Goal: Ask a question

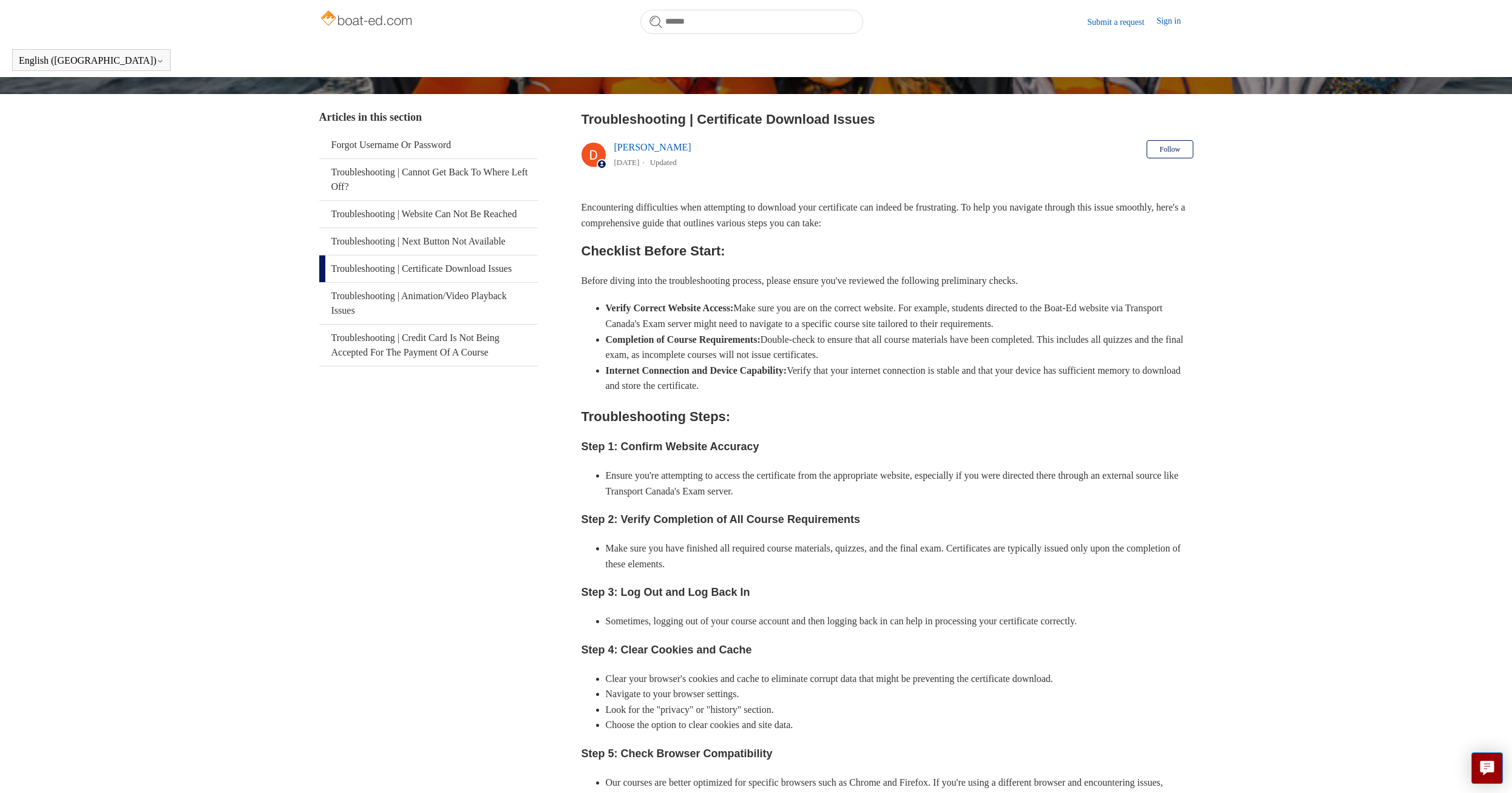
scroll to position [34, 0]
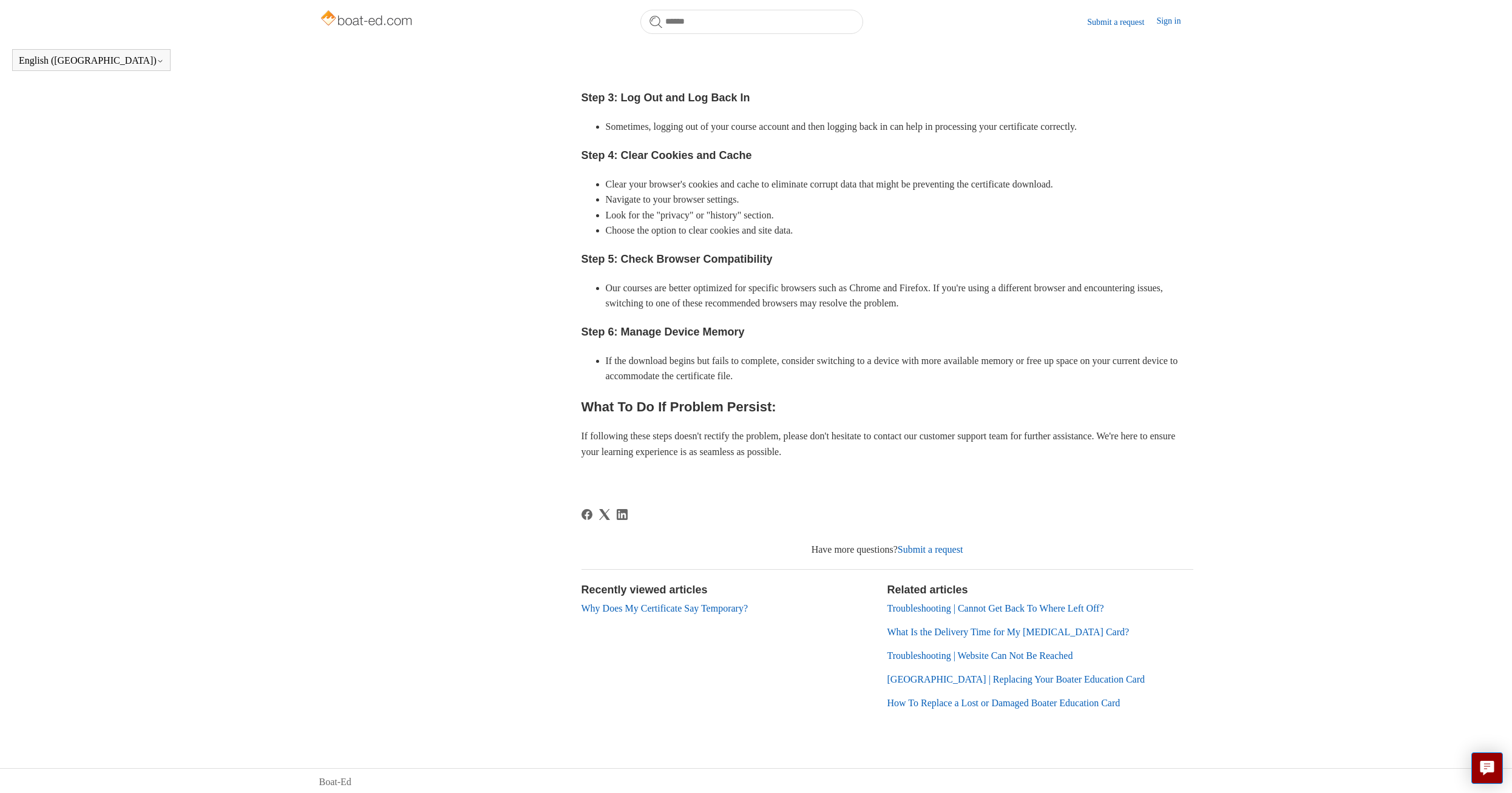
scroll to position [602, 0]
click at [933, 548] on link "Submit a request" at bounding box center [931, 547] width 65 height 10
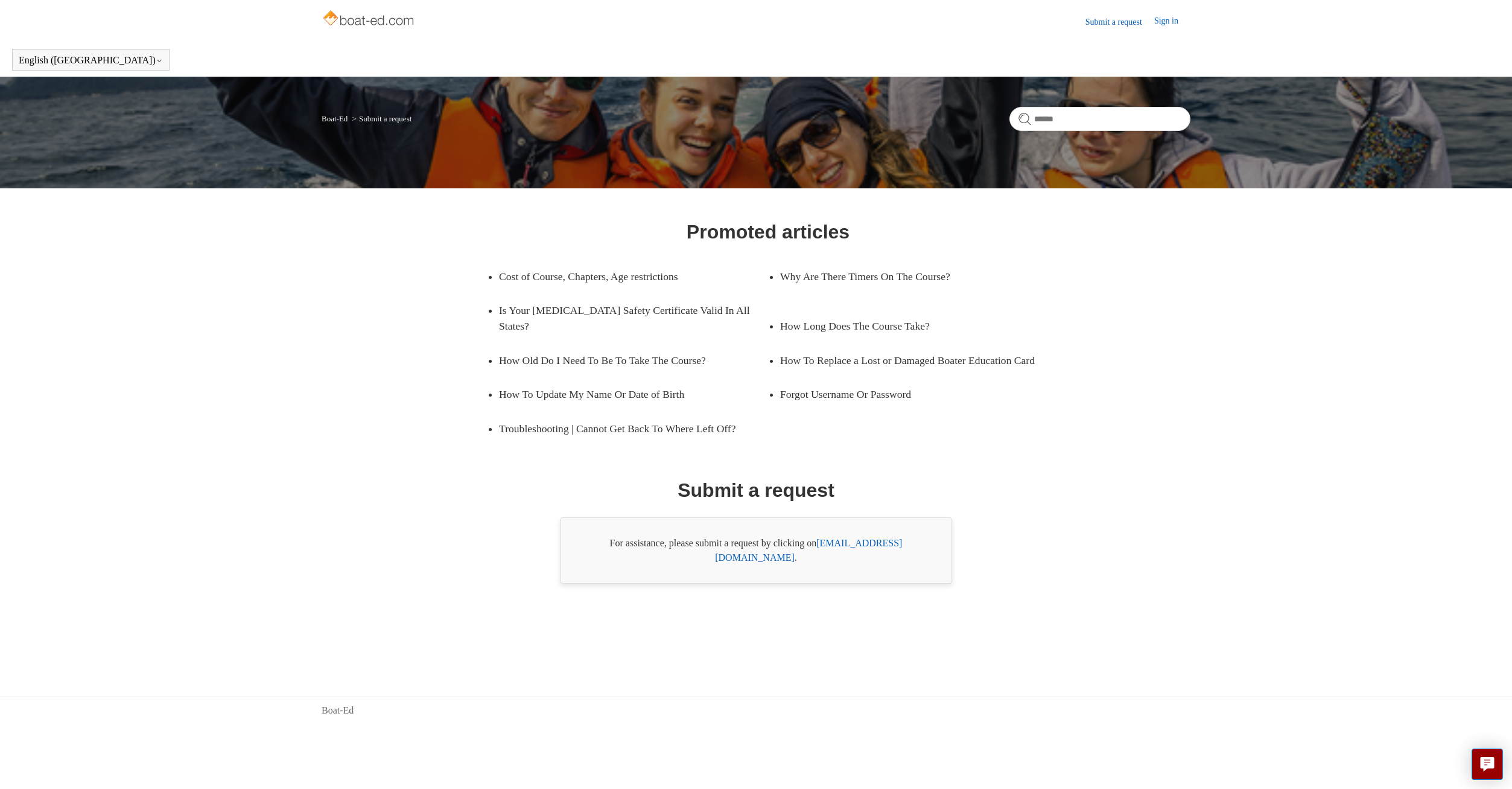
click at [884, 552] on link "[EMAIL_ADDRESS][DOMAIN_NAME]" at bounding box center [808, 550] width 188 height 25
